Goal: Find specific page/section: Find specific page/section

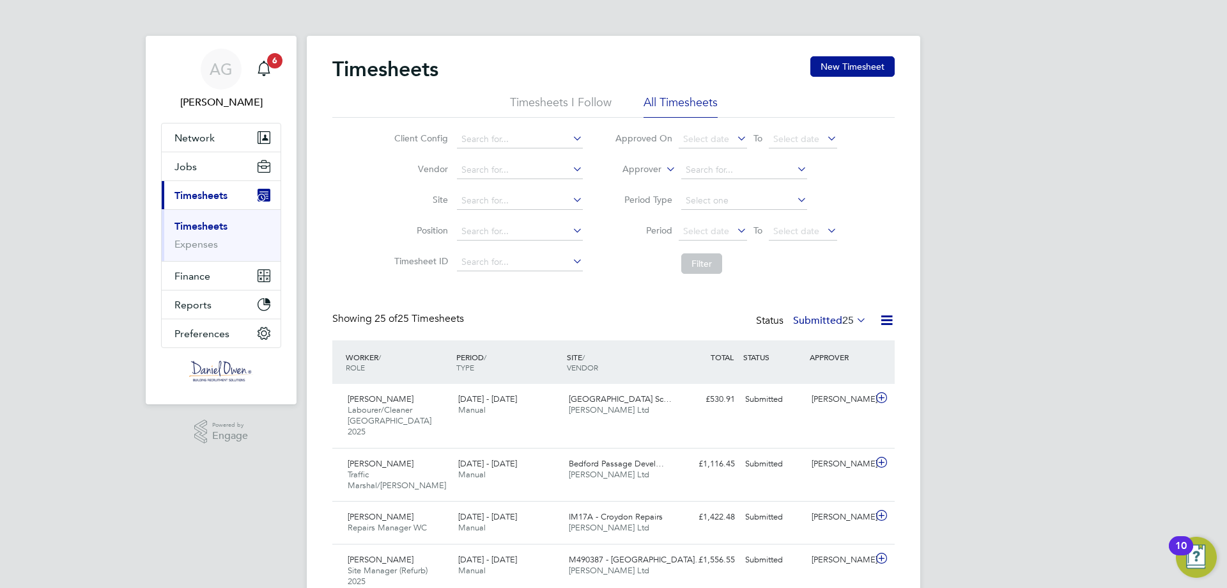
click at [664, 168] on icon at bounding box center [664, 166] width 0 height 12
click at [650, 189] on li "Worker" at bounding box center [629, 184] width 63 height 17
click at [712, 162] on input at bounding box center [744, 170] width 126 height 18
click at [762, 189] on b "Hayler" at bounding box center [775, 187] width 27 height 11
type input "[PERSON_NAME]"
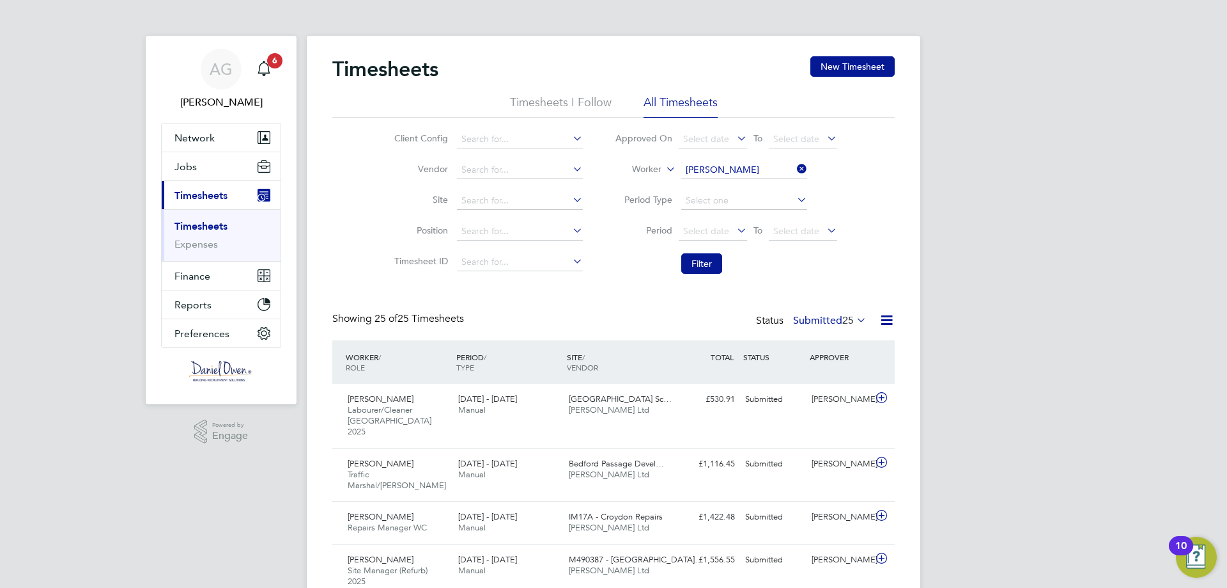
click at [697, 248] on li "Filter" at bounding box center [726, 263] width 254 height 33
click at [695, 260] on button "Filter" at bounding box center [701, 263] width 41 height 20
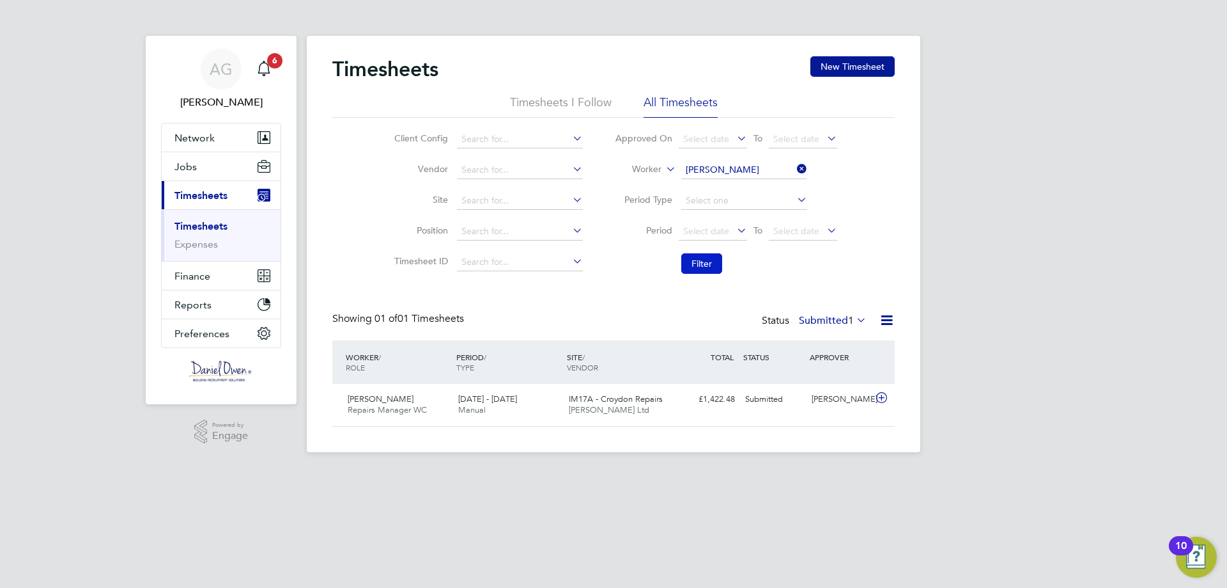
click at [705, 256] on button "Filter" at bounding box center [701, 263] width 41 height 20
click at [680, 258] on li "Filter" at bounding box center [726, 263] width 254 height 33
click at [704, 262] on button "Filter" at bounding box center [701, 263] width 41 height 20
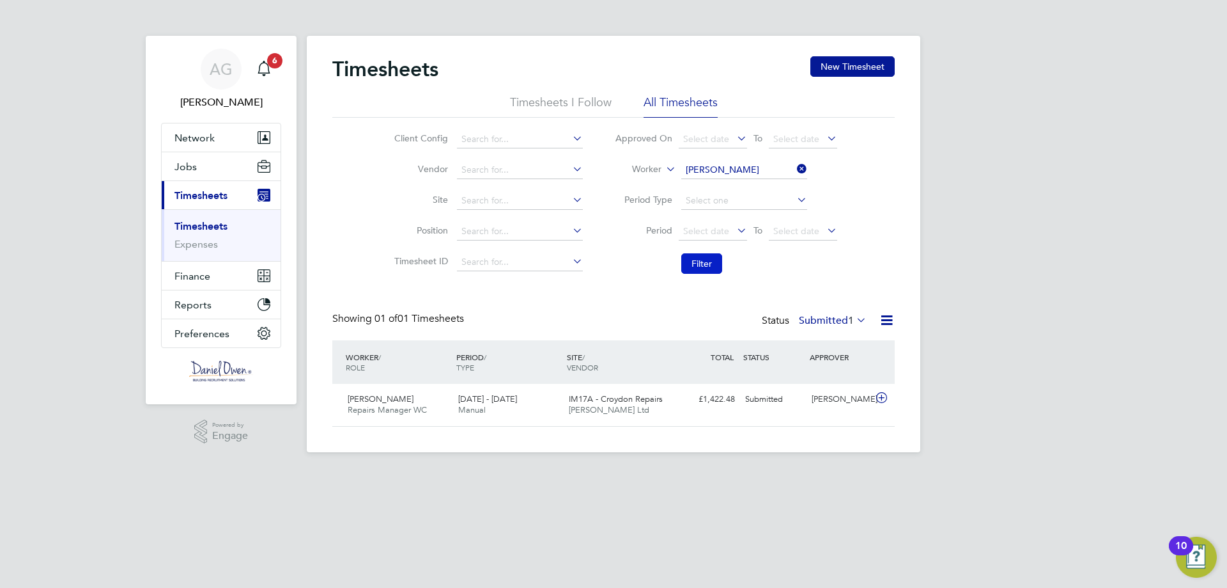
click at [702, 256] on button "Filter" at bounding box center [701, 263] width 41 height 20
click at [841, 320] on label "Submitted 1" at bounding box center [833, 320] width 68 height 13
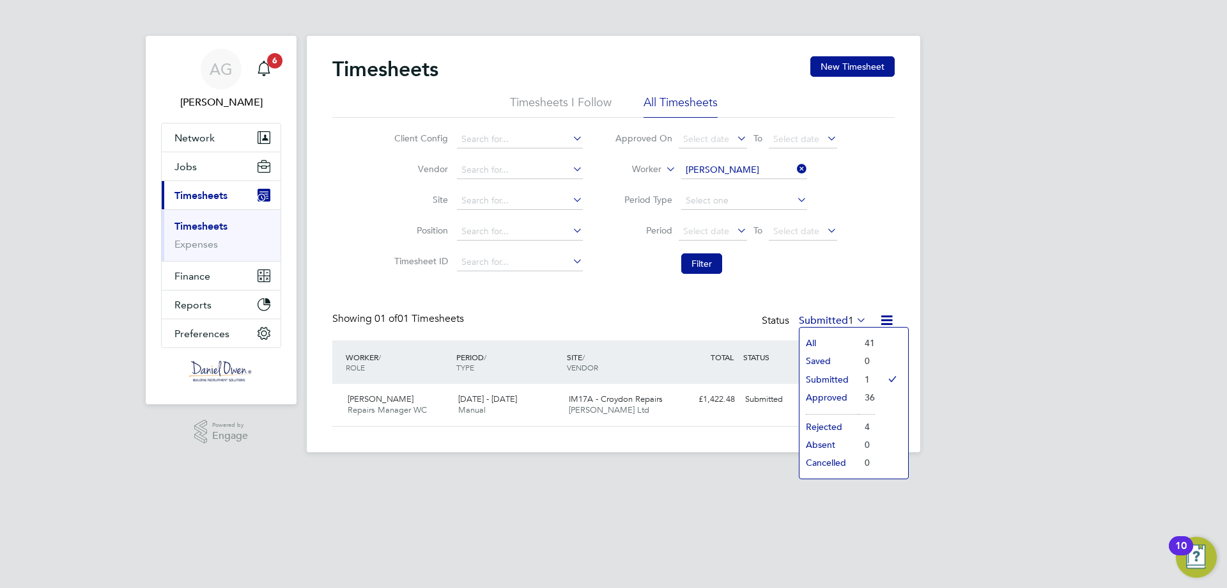
click at [844, 398] on li "Approved" at bounding box center [829, 397] width 59 height 18
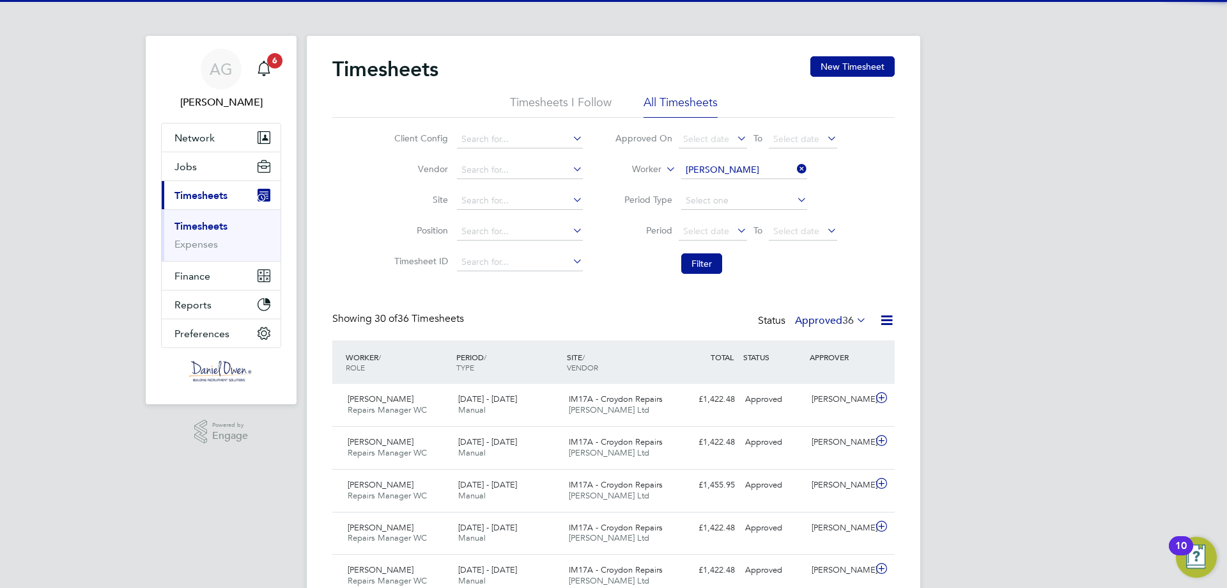
click at [839, 321] on label "Approved 36" at bounding box center [831, 320] width 72 height 13
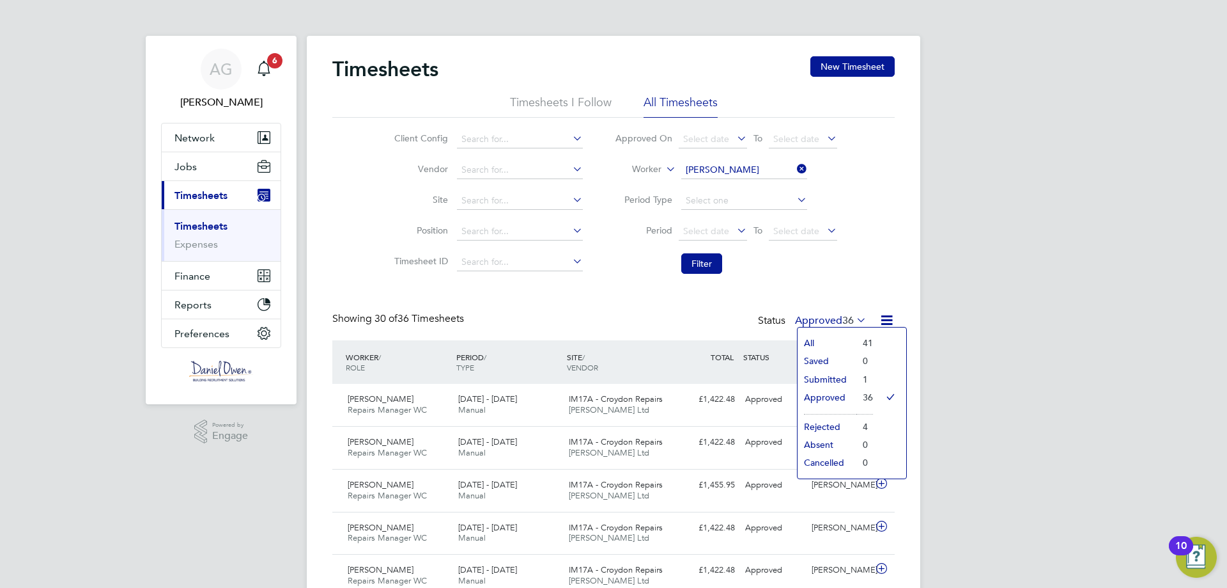
click at [824, 384] on li "Submitted" at bounding box center [827, 379] width 59 height 18
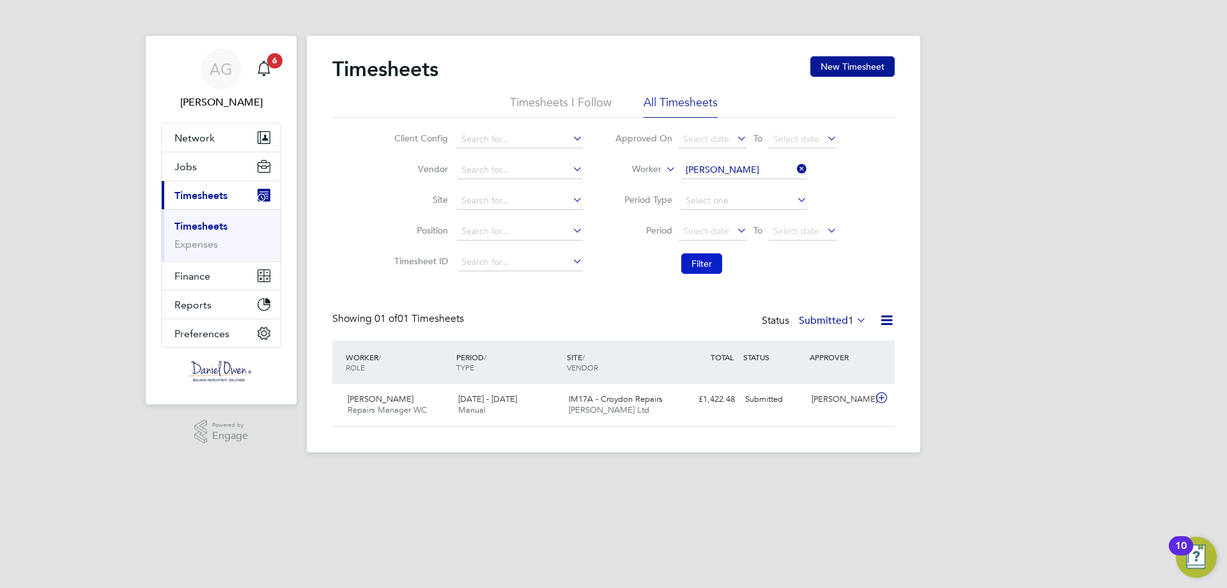
click at [704, 271] on button "Filter" at bounding box center [701, 263] width 41 height 20
click at [702, 253] on li "Filter" at bounding box center [726, 263] width 254 height 33
click at [697, 261] on button "Filter" at bounding box center [701, 263] width 41 height 20
click at [712, 255] on button "Filter" at bounding box center [701, 263] width 41 height 20
click at [704, 263] on button "Filter" at bounding box center [701, 263] width 41 height 20
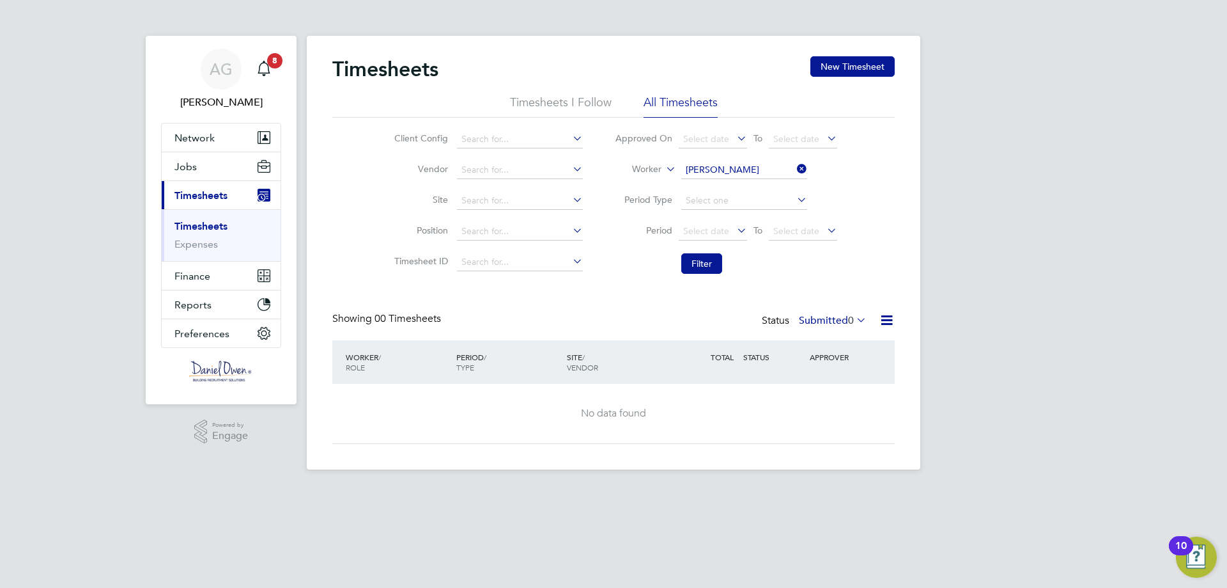
click at [825, 326] on label "Submitted 0" at bounding box center [833, 320] width 68 height 13
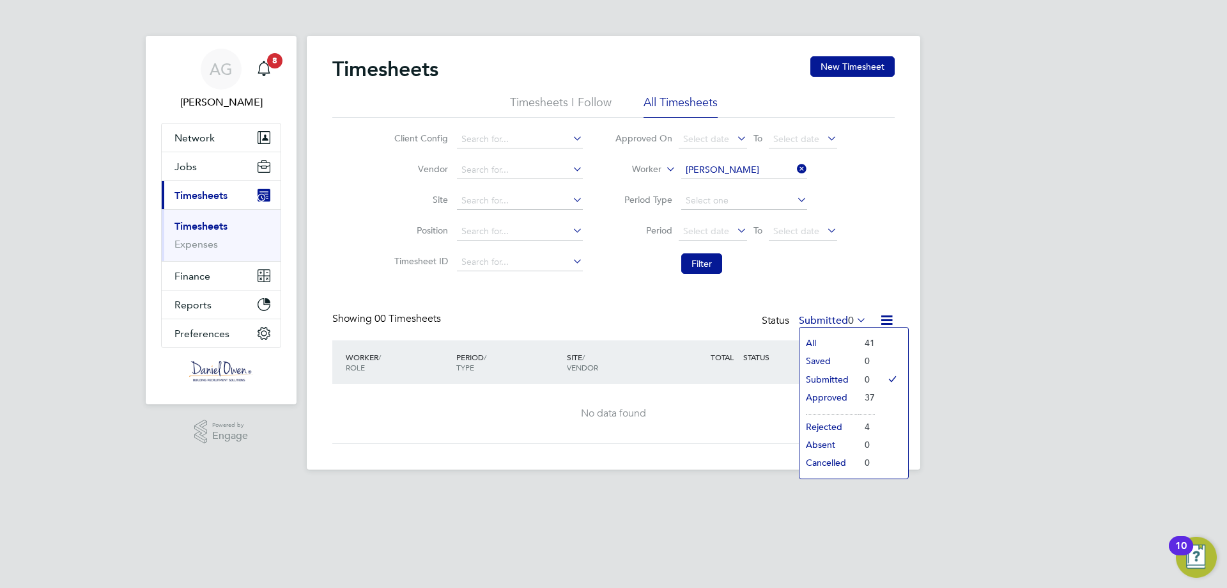
click at [826, 394] on li "Approved" at bounding box center [829, 397] width 59 height 18
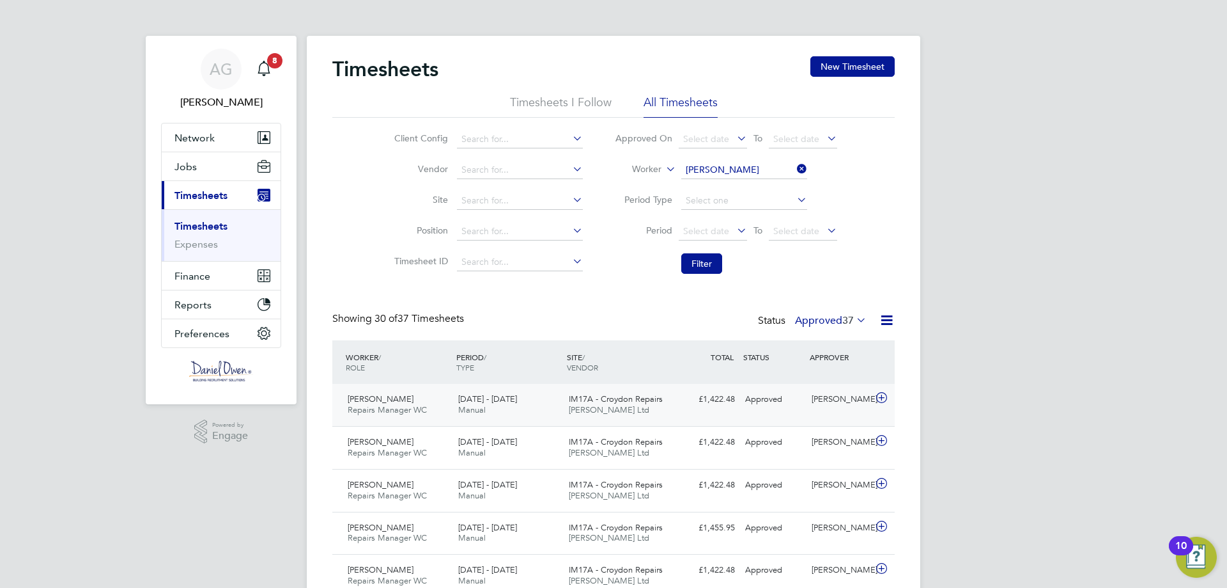
click at [581, 407] on span "[PERSON_NAME] Ltd" at bounding box center [609, 409] width 81 height 11
